Goal: Check status: Check status

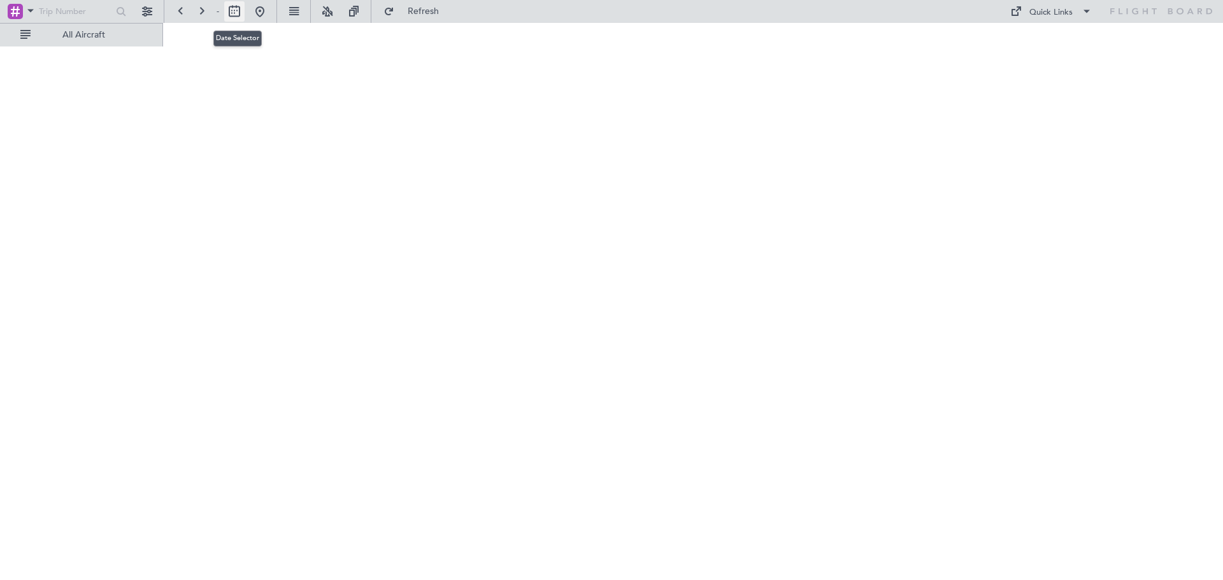
click at [238, 15] on button at bounding box center [234, 11] width 20 height 20
select select "8"
select select "2025"
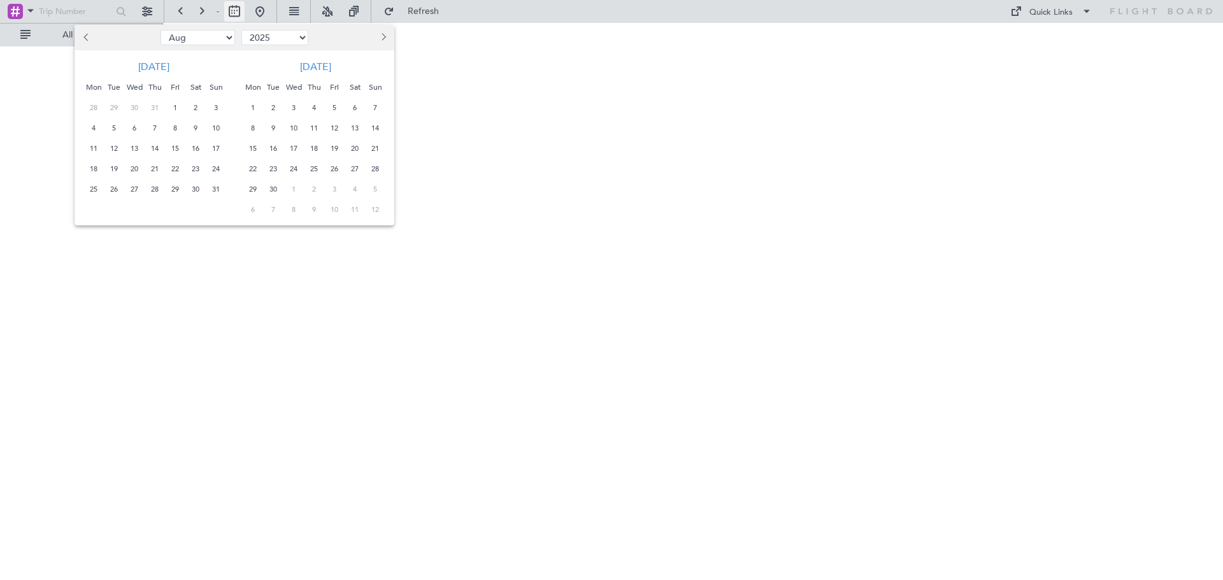
click at [238, 15] on div at bounding box center [611, 290] width 1223 height 580
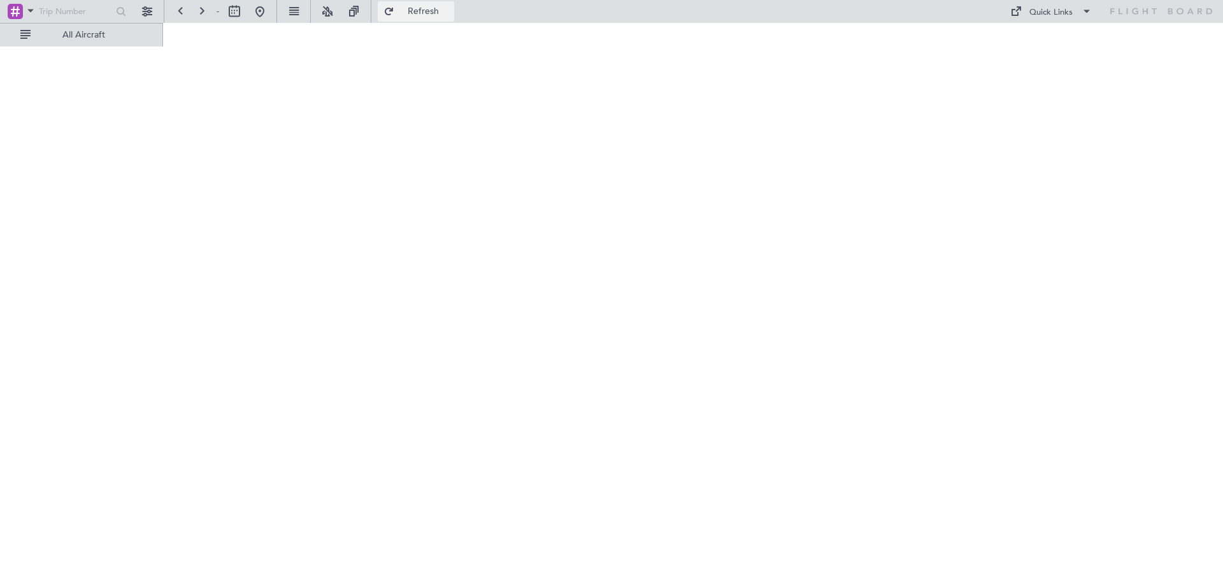
click at [424, 17] on button "Refresh" at bounding box center [416, 11] width 76 height 20
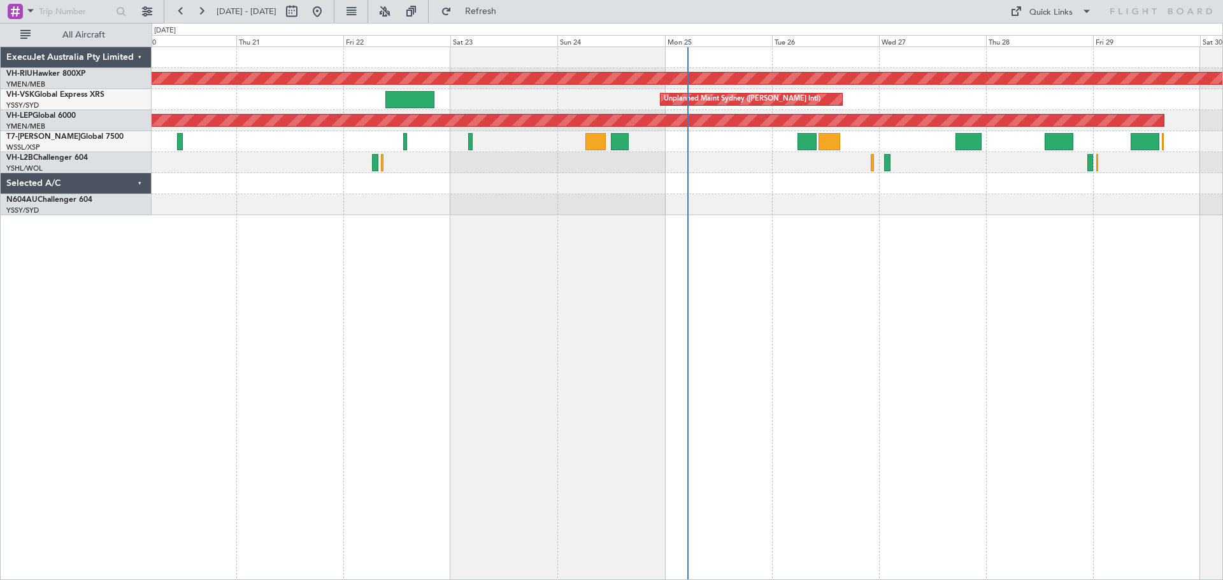
click at [83, 96] on link "VH-VSK Global Express XRS" at bounding box center [55, 95] width 98 height 8
